Goal: Information Seeking & Learning: Find specific fact

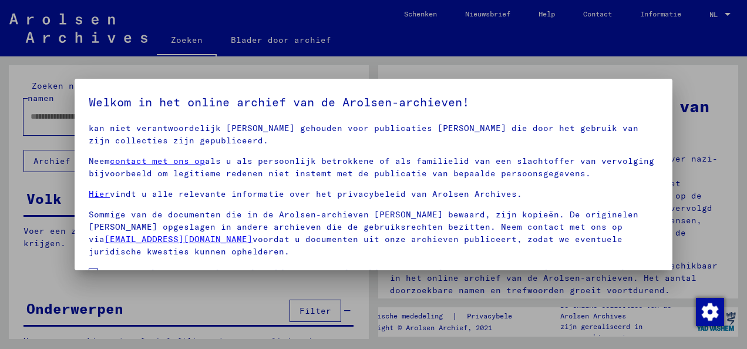
scroll to position [93, 0]
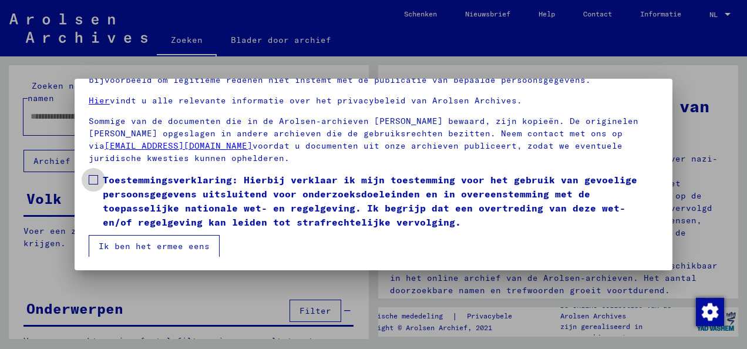
click at [91, 180] on span at bounding box center [93, 179] width 9 height 9
click at [182, 249] on button "Ik ben het ermee eens" at bounding box center [154, 246] width 131 height 22
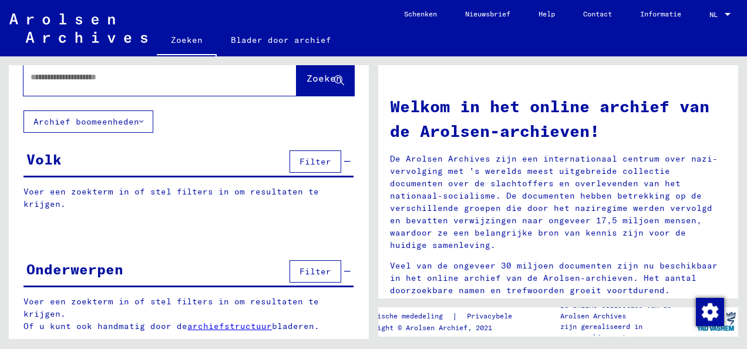
scroll to position [0, 0]
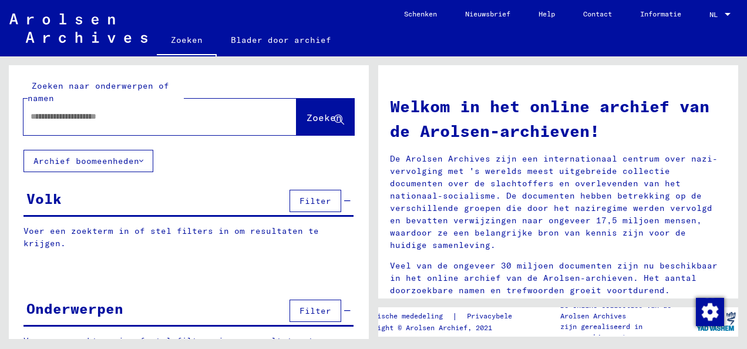
click at [140, 112] on input "text" at bounding box center [146, 116] width 231 height 12
click at [168, 120] on input "text" at bounding box center [146, 116] width 231 height 12
type input "*"
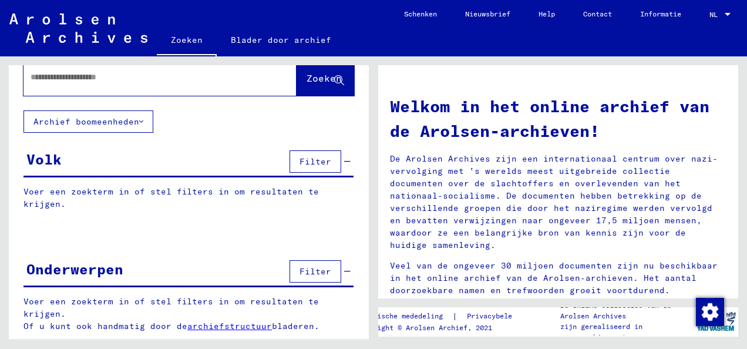
click at [135, 281] on div "Onderwerpen Filter" at bounding box center [188, 272] width 330 height 30
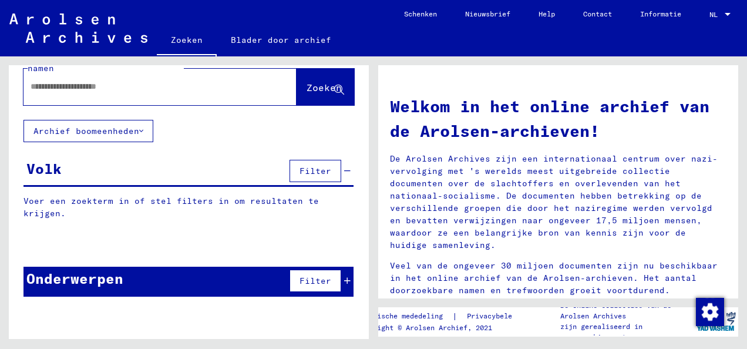
scroll to position [0, 0]
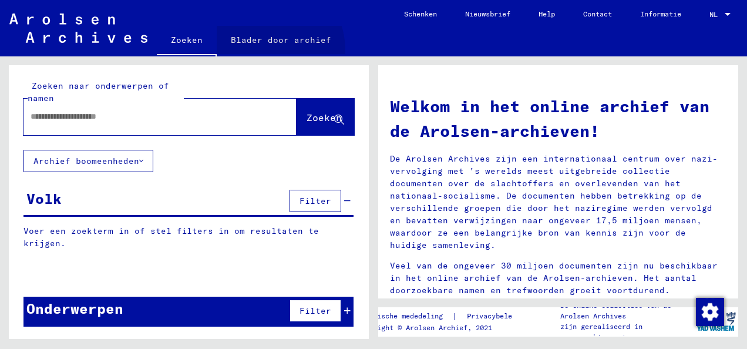
click at [264, 50] on link "Blader door archief" at bounding box center [281, 40] width 129 height 28
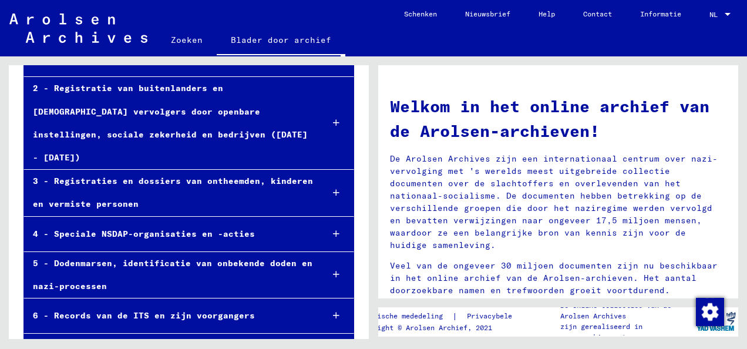
scroll to position [114, 0]
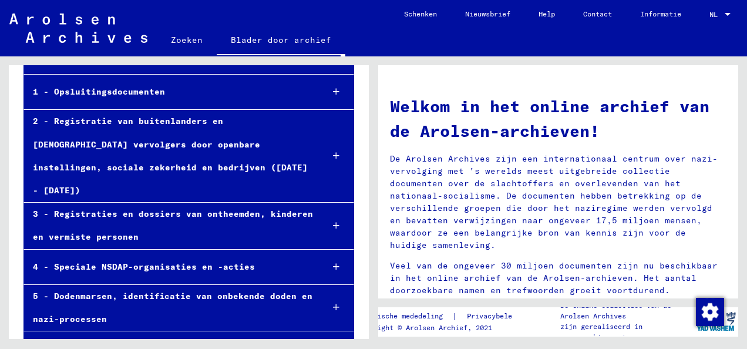
click at [302, 203] on div "3 - Registraties en dossiers van ontheemden, kinderen en vermiste personen" at bounding box center [168, 226] width 289 height 46
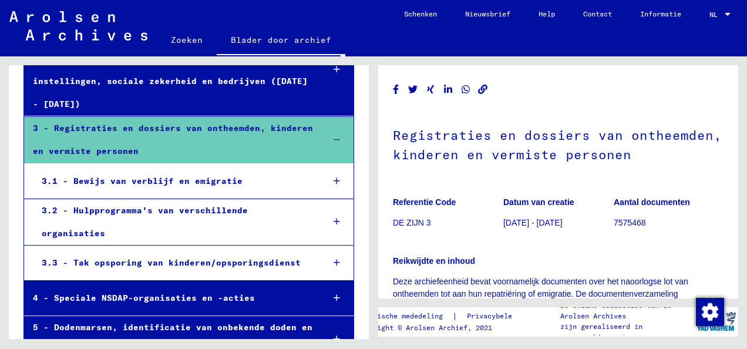
scroll to position [202, 0]
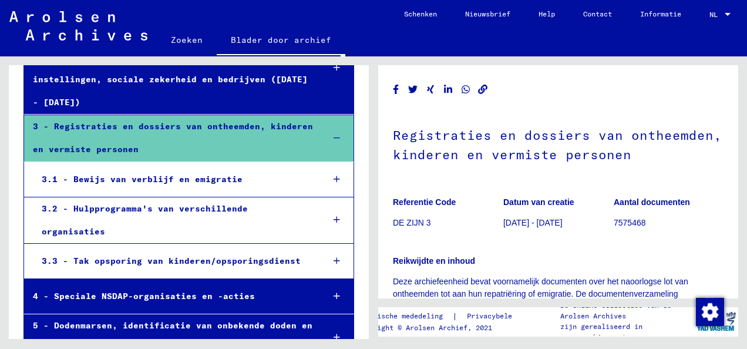
click at [305, 120] on mat-tree-node "3 - Registraties en dossiers van ontheemden, kinderen en vermiste personen" at bounding box center [188, 138] width 331 height 47
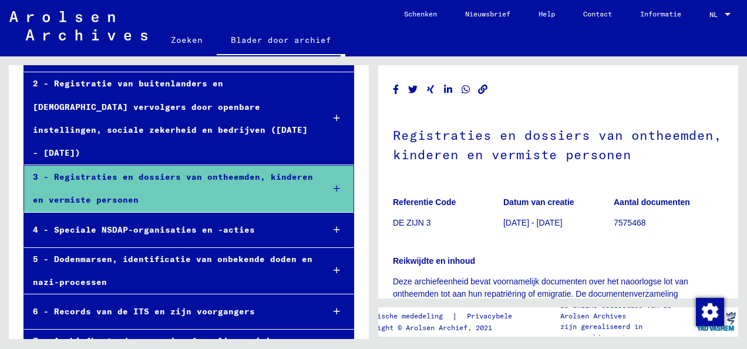
scroll to position [150, 0]
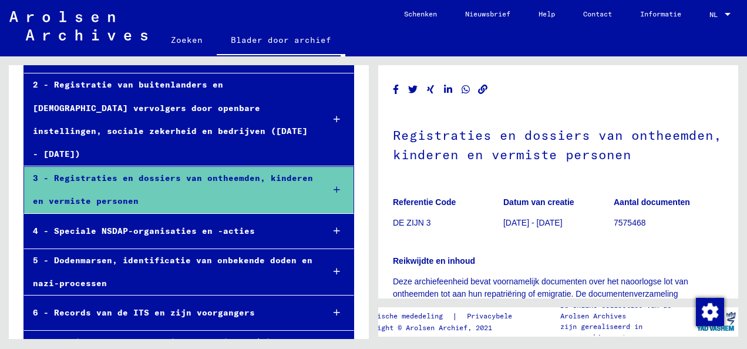
click at [170, 138] on div "2 - Registratie van buitenlanders en [DEMOGRAPHIC_DATA] vervolgers door openbar…" at bounding box center [169, 119] width 290 height 92
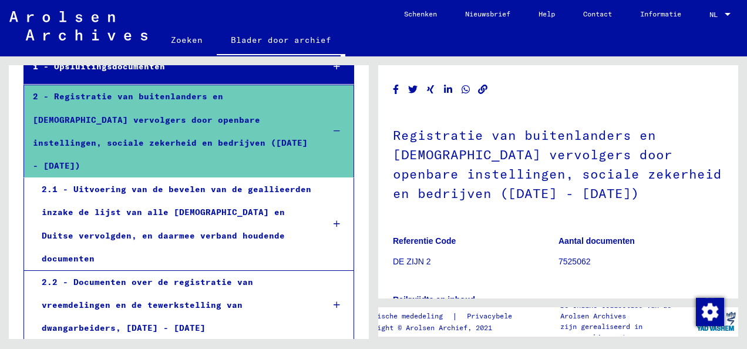
scroll to position [129, 0]
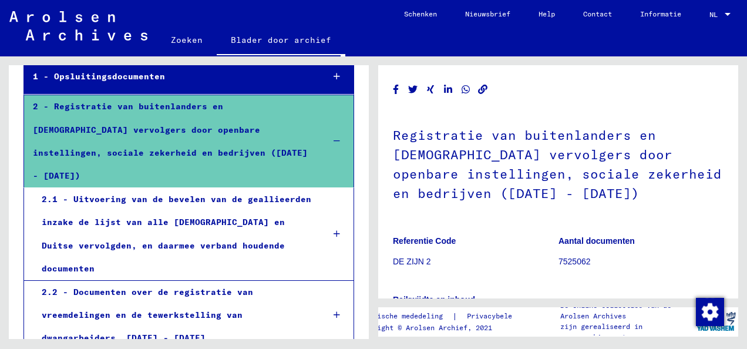
click at [323, 127] on div at bounding box center [336, 141] width 33 height 35
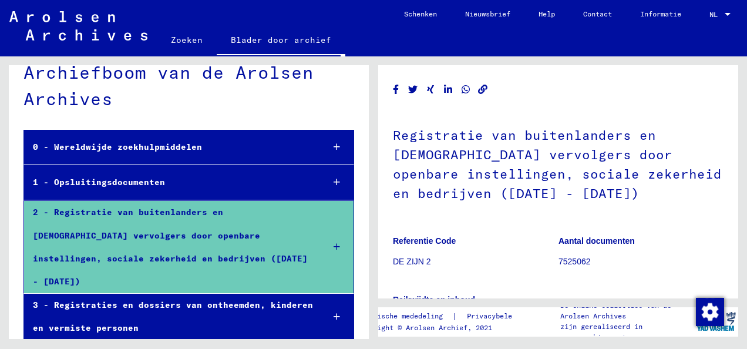
scroll to position [25, 0]
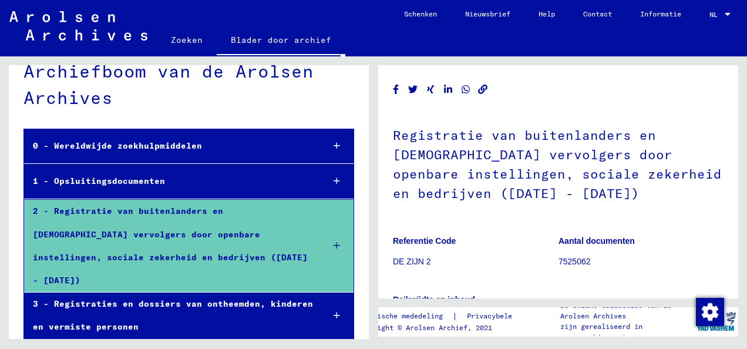
click at [320, 148] on div at bounding box center [336, 146] width 33 height 35
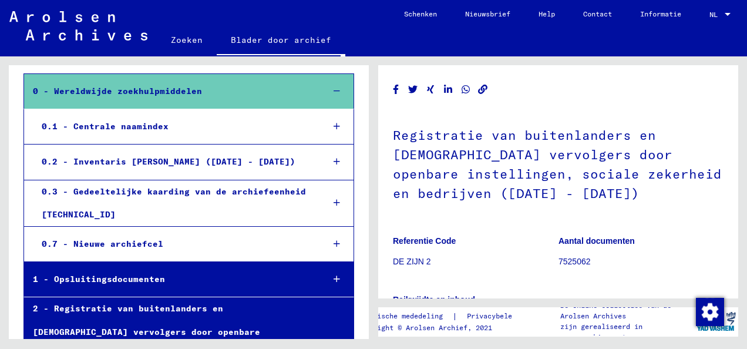
scroll to position [84, 0]
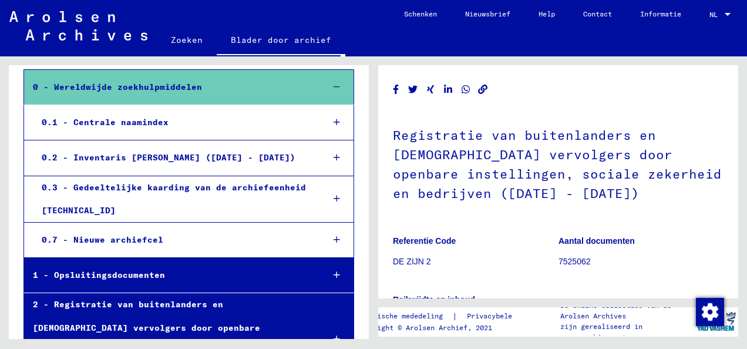
click at [308, 189] on mat-tree-node "0.3 - Gedeeltelijke kaarding van de archiefeenheid [TECHNICAL_ID]" at bounding box center [188, 199] width 331 height 46
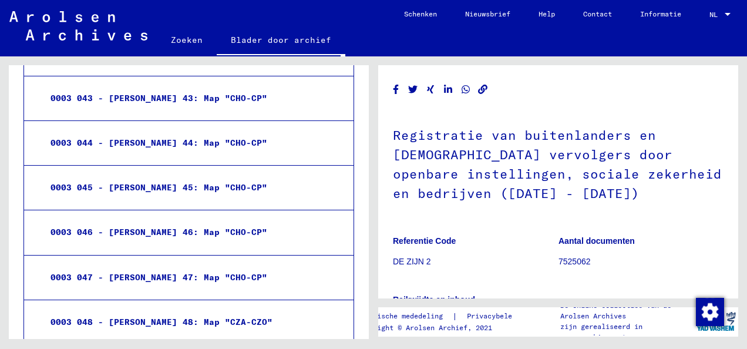
scroll to position [2078, 0]
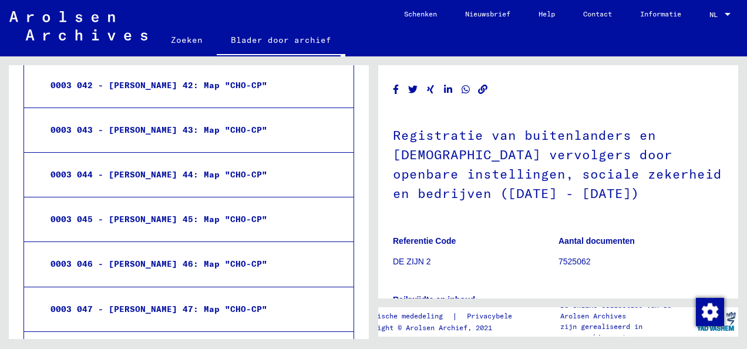
click at [193, 52] on link "Zoeken" at bounding box center [187, 40] width 60 height 28
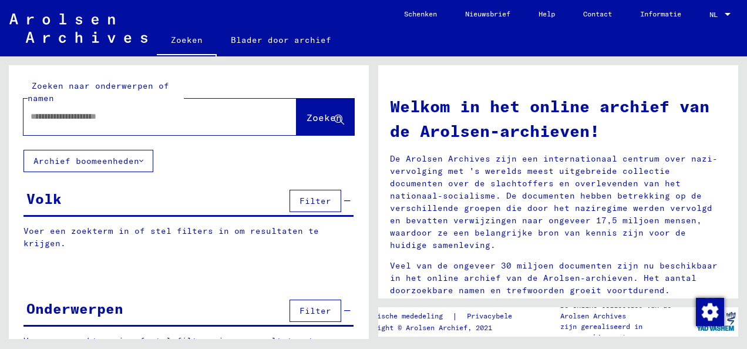
click at [173, 117] on input "text" at bounding box center [146, 116] width 231 height 12
type input "*"
type input "**********"
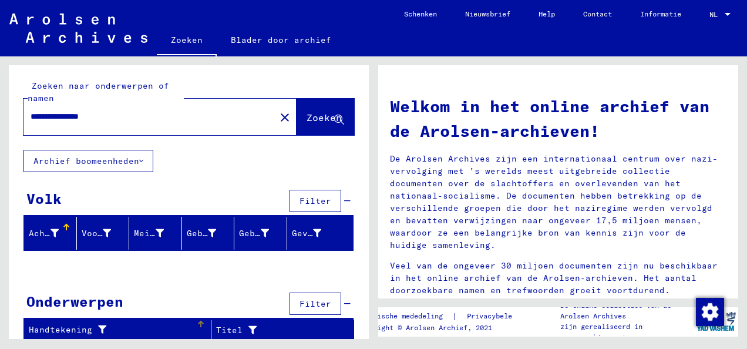
click at [146, 324] on div "Handtekening" at bounding box center [112, 330] width 167 height 12
